Goal: Check status: Check status

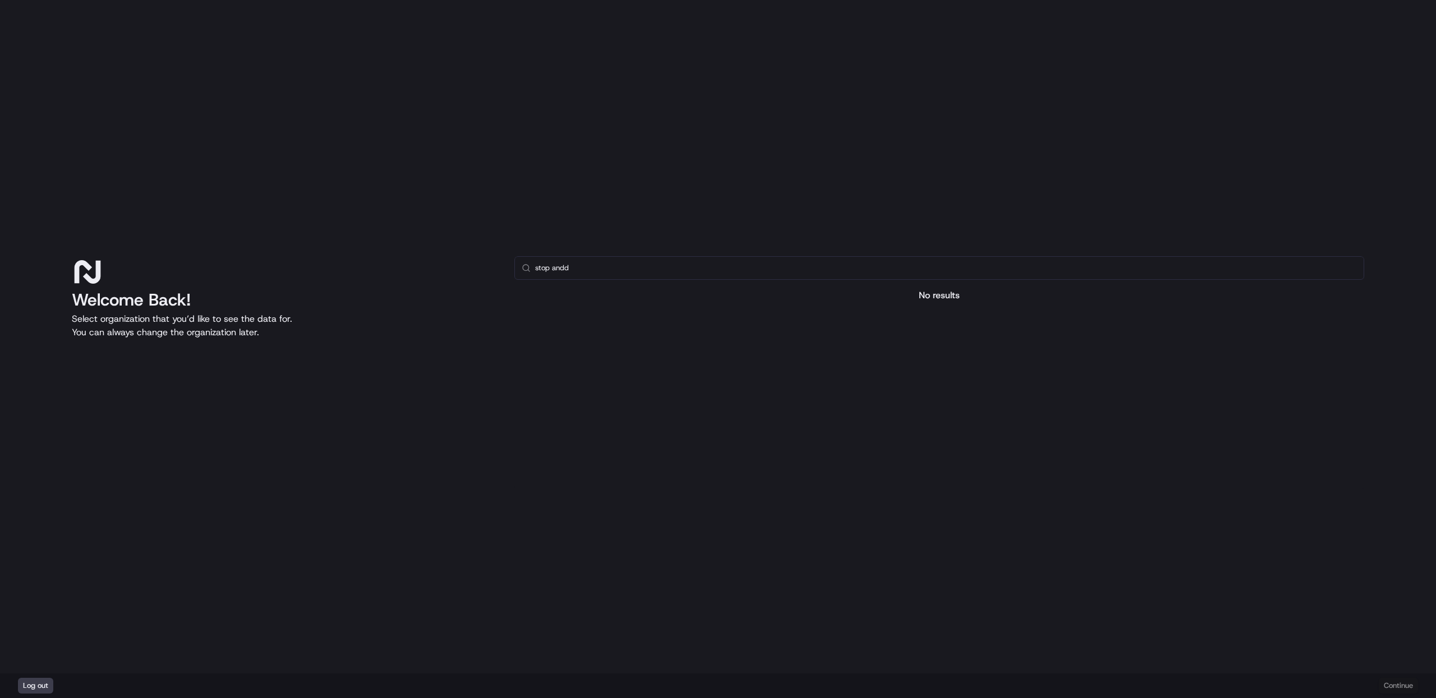
type input "stop and"
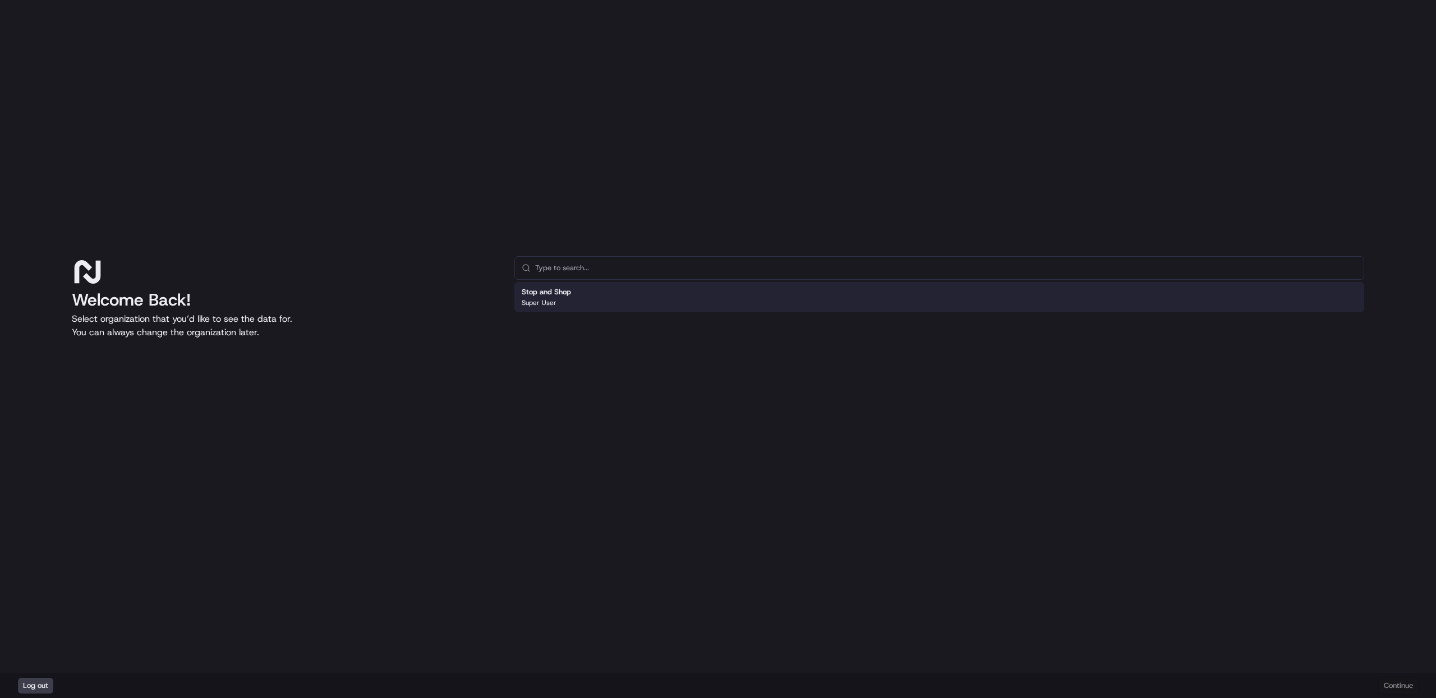
click at [615, 301] on div "Stop and Shop Super User" at bounding box center [939, 297] width 850 height 30
click at [1395, 682] on button "Continue" at bounding box center [1398, 686] width 39 height 16
